Goal: Find specific page/section: Find specific page/section

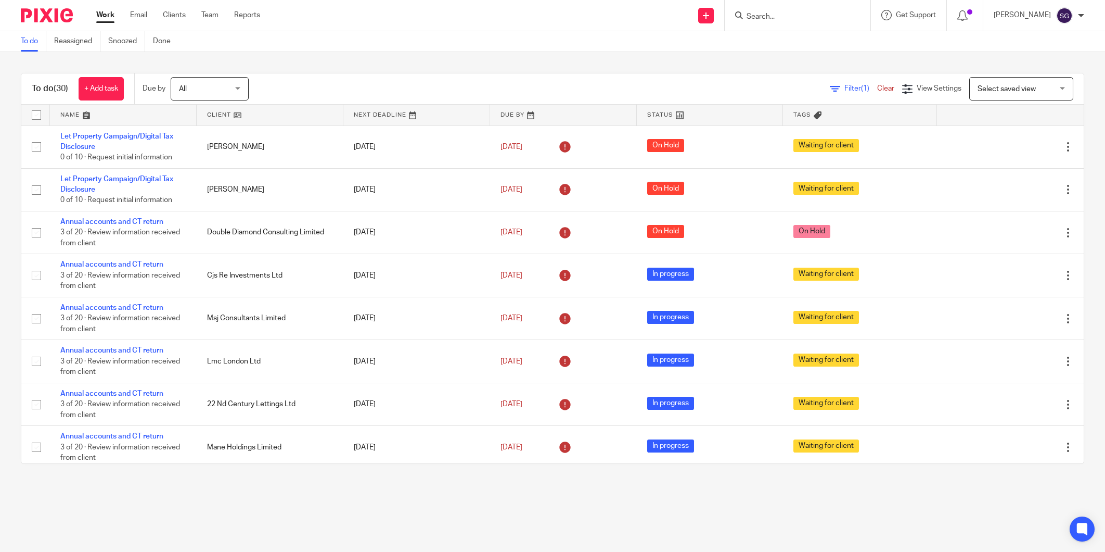
click at [795, 9] on form at bounding box center [801, 15] width 111 height 13
click at [792, 14] on input "Search" at bounding box center [793, 16] width 94 height 9
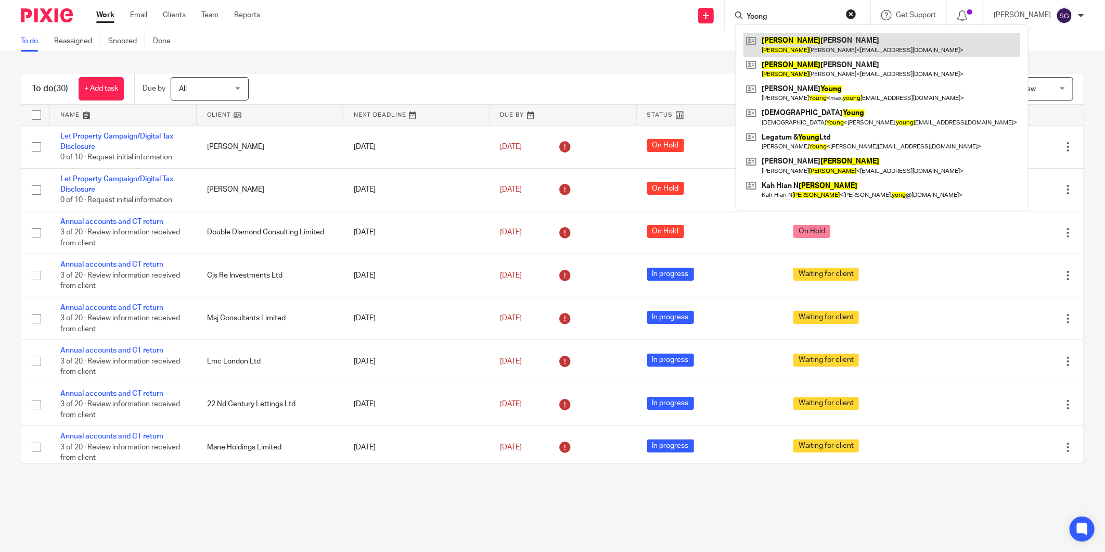
type input "Yoong"
click at [807, 48] on link at bounding box center [882, 45] width 277 height 24
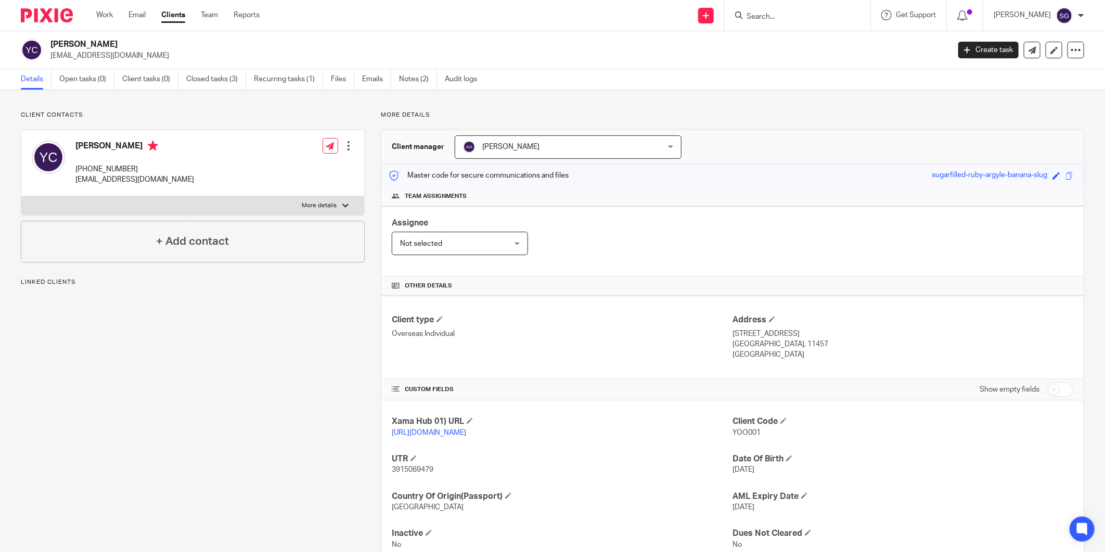
scroll to position [35, 0]
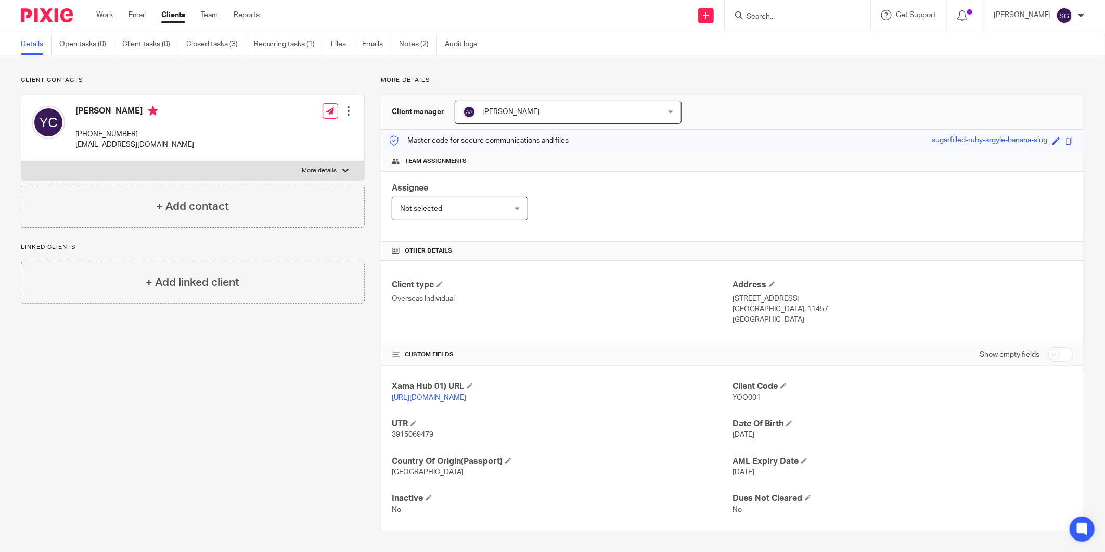
drag, startPoint x: 77, startPoint y: 110, endPoint x: 171, endPoint y: 112, distance: 94.2
click at [171, 112] on h4 "[PERSON_NAME]" at bounding box center [134, 112] width 119 height 13
